Goal: Information Seeking & Learning: Learn about a topic

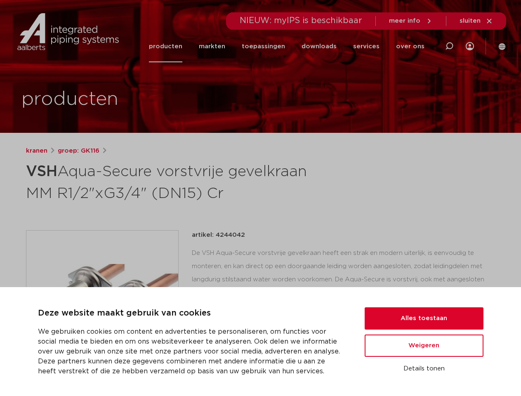
click at [260, 198] on h1 "VSH Aqua-Secure vorstvrije gevelkraan MM R1/2"xG3/4" (DN15) Cr" at bounding box center [181, 181] width 310 height 45
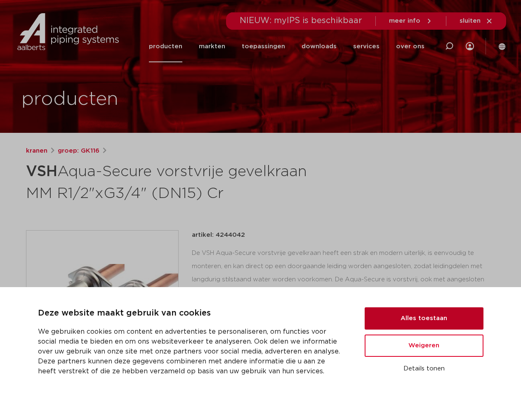
click at [424, 319] on button "Alles toestaan" at bounding box center [424, 319] width 119 height 22
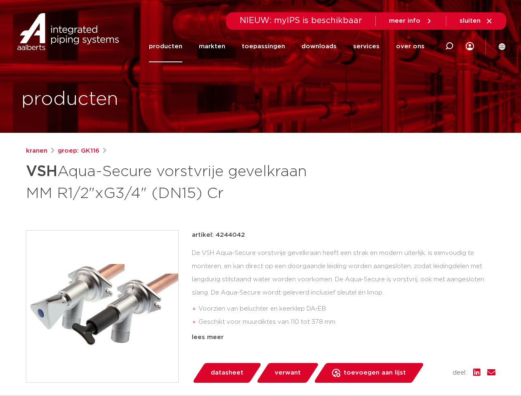
click at [424, 346] on div "artikel: 4244042 De VSH Aqua-Secure vorstvrije gevelkraan heeft een strak en mo…" at bounding box center [344, 306] width 304 height 153
click at [424, 369] on div "datasheet verwant toevoegen aan lijst opslaan in my IPS verwijder uit lijst" at bounding box center [347, 373] width 297 height 20
click at [291, 46] on li "toepassingen" at bounding box center [264, 47] width 60 height 32
click at [450, 46] on icon at bounding box center [450, 46] width 10 height 10
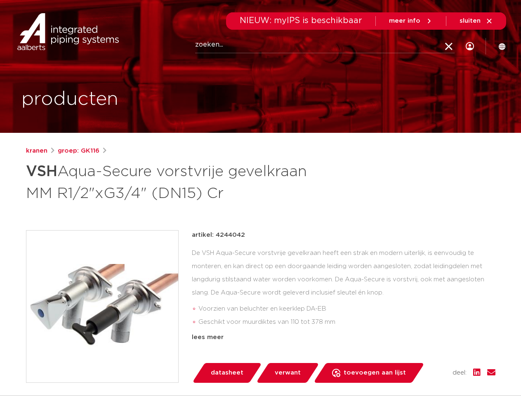
click at [477, 21] on span "sluiten" at bounding box center [470, 21] width 21 height 6
